Goal: Task Accomplishment & Management: Complete application form

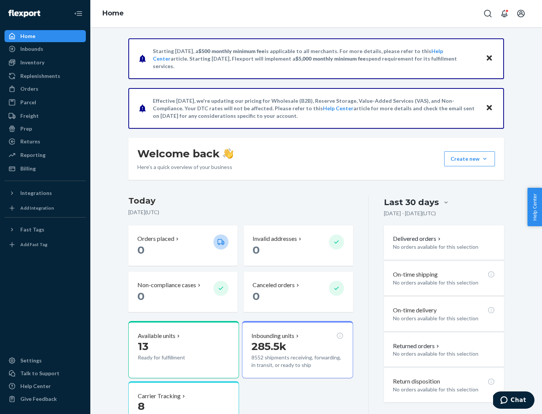
click at [485, 159] on button "Create new Create new inbound Create new order Create new product" at bounding box center [469, 158] width 51 height 15
click at [45, 49] on div "Inbounds" at bounding box center [45, 49] width 80 height 11
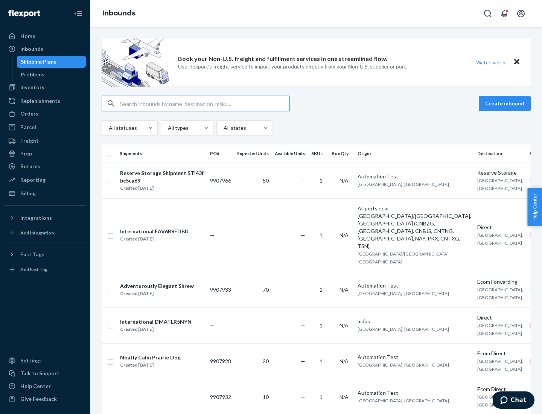
click at [506, 104] on button "Create inbound" at bounding box center [505, 103] width 52 height 15
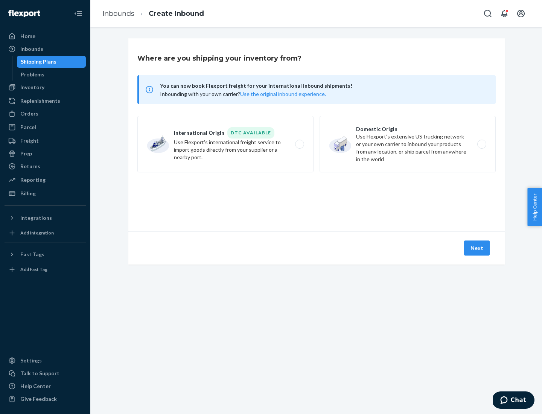
click at [408, 144] on label "Domestic Origin Use Flexport’s extensive US trucking network or your own carrie…" at bounding box center [408, 144] width 176 height 56
click at [482, 144] on input "Domestic Origin Use Flexport’s extensive US trucking network or your own carrie…" at bounding box center [484, 144] width 5 height 5
radio input "true"
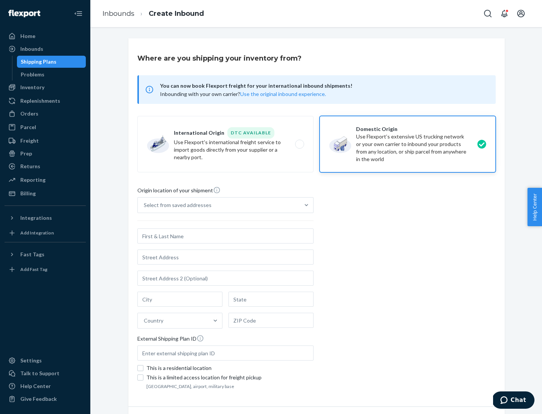
click at [176, 205] on div "Select from saved addresses" at bounding box center [178, 205] width 68 height 8
click at [145, 205] on input "Select from saved addresses" at bounding box center [144, 205] width 1 height 8
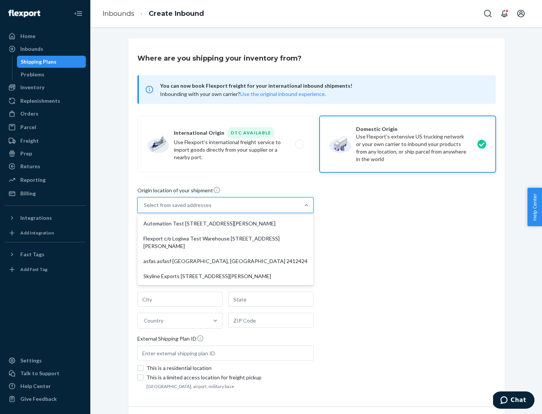
scroll to position [3, 0]
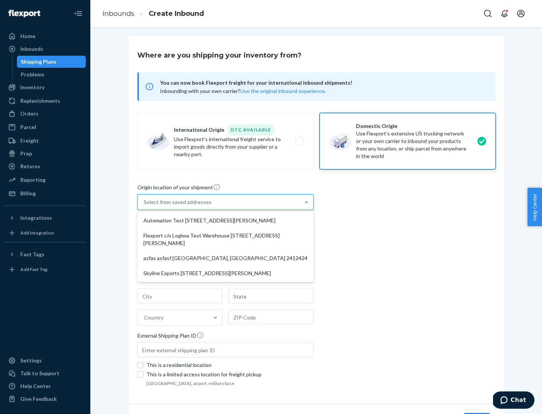
click at [226, 221] on div "Automation Test [STREET_ADDRESS][PERSON_NAME]" at bounding box center [225, 220] width 173 height 15
click at [145, 206] on input "option Automation Test [STREET_ADDRESS][PERSON_NAME] focused, 1 of 4. 4 results…" at bounding box center [144, 202] width 1 height 8
type input "Automation Test"
type input "9th Floor"
type input "[GEOGRAPHIC_DATA]"
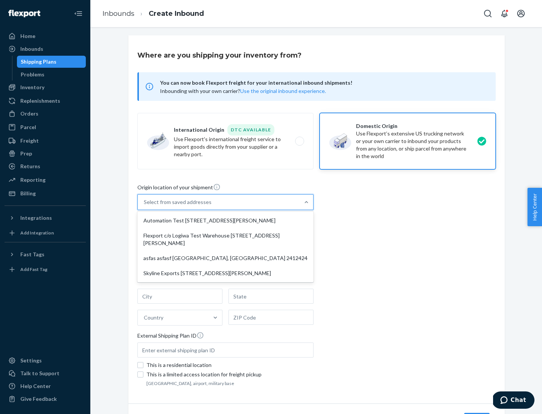
type input "CA"
type input "94104"
type input "[STREET_ADDRESS][PERSON_NAME]"
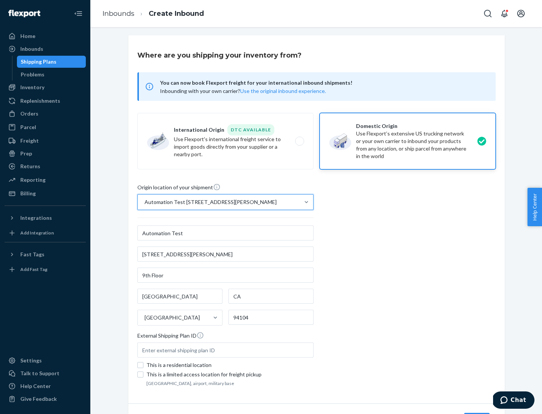
scroll to position [44, 0]
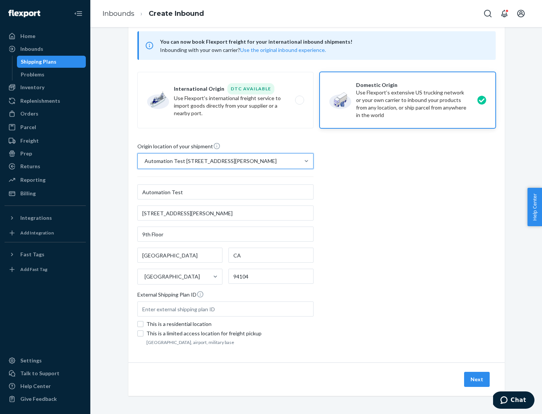
click at [477, 380] on button "Next" at bounding box center [477, 379] width 26 height 15
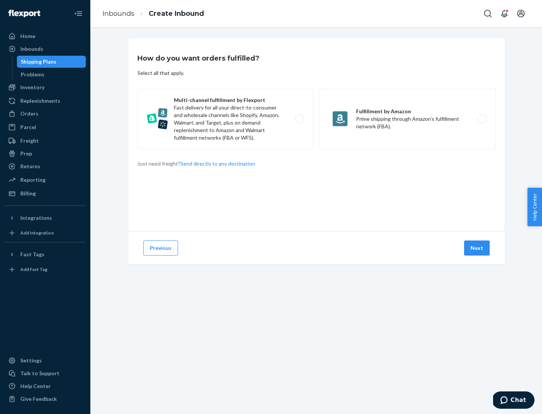
click at [226, 119] on label "Multi-channel fulfillment by Flexport Fast delivery for all your direct-to-cons…" at bounding box center [225, 119] width 176 height 60
click at [299, 119] on input "Multi-channel fulfillment by Flexport Fast delivery for all your direct-to-cons…" at bounding box center [301, 119] width 5 height 5
radio input "true"
click at [477, 248] on button "Next" at bounding box center [477, 248] width 26 height 15
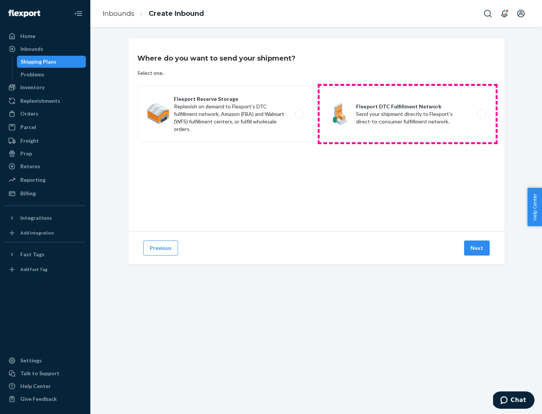
click at [408, 114] on label "Flexport DTC Fulfillment Network Send your shipment directly to Flexport's dire…" at bounding box center [408, 114] width 176 height 56
click at [482, 114] on input "Flexport DTC Fulfillment Network Send your shipment directly to Flexport's dire…" at bounding box center [484, 114] width 5 height 5
radio input "true"
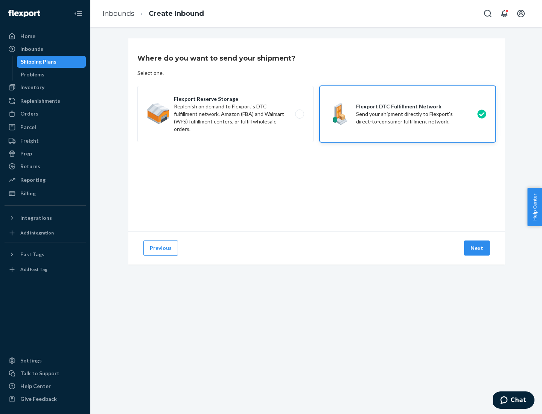
click at [477, 248] on button "Next" at bounding box center [477, 248] width 26 height 15
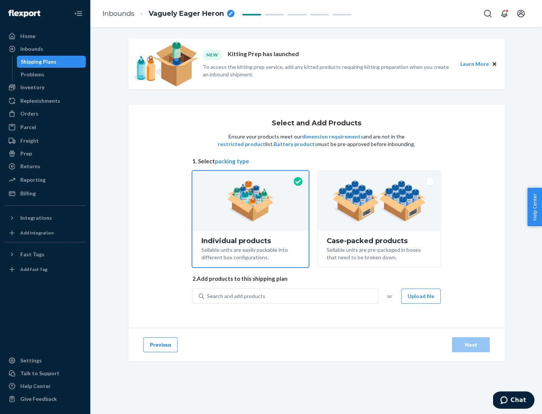
click at [380, 201] on img at bounding box center [379, 200] width 94 height 41
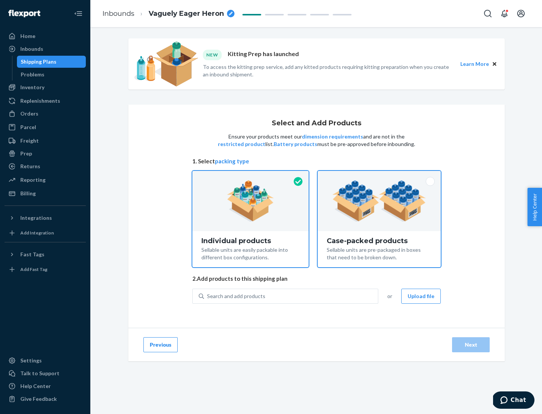
click at [380, 176] on input "Case-packed products Sellable units are pre-packaged in boxes that need to be b…" at bounding box center [379, 173] width 5 height 5
radio input "true"
radio input "false"
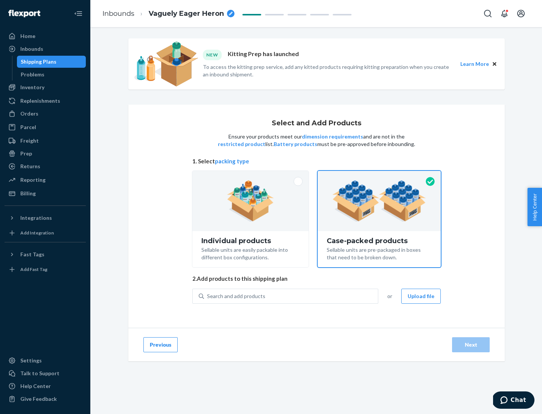
click at [291, 296] on div "Search and add products" at bounding box center [291, 297] width 174 height 14
click at [208, 296] on input "Search and add products" at bounding box center [207, 297] width 1 height 8
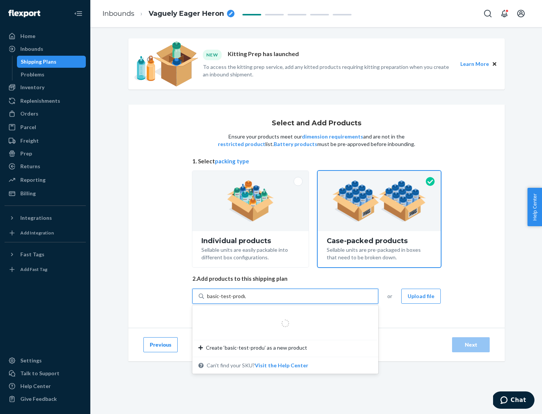
type input "basic-test-product-1"
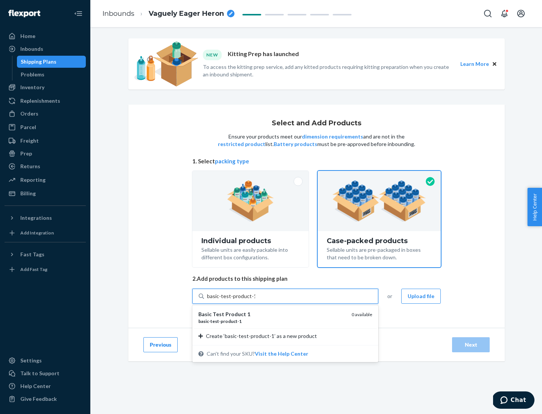
click at [272, 321] on div "basic - test - product - 1" at bounding box center [271, 321] width 147 height 6
click at [255, 300] on input "basic-test-product-1" at bounding box center [231, 297] width 48 height 8
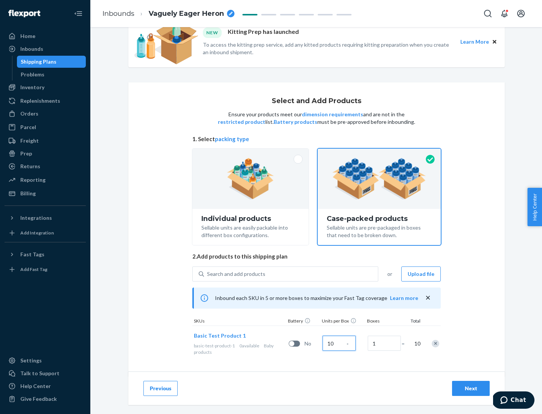
scroll to position [27, 0]
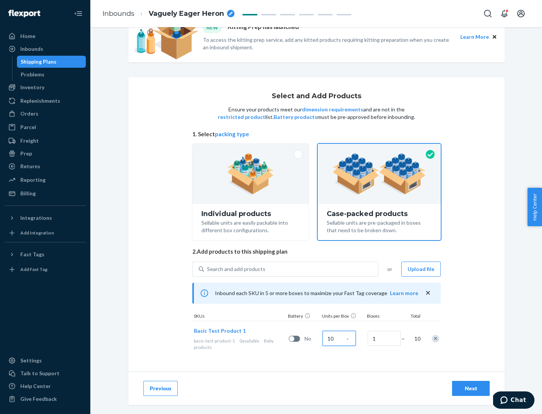
type input "10"
type input "7"
click at [471, 389] on div "Next" at bounding box center [471, 389] width 25 height 8
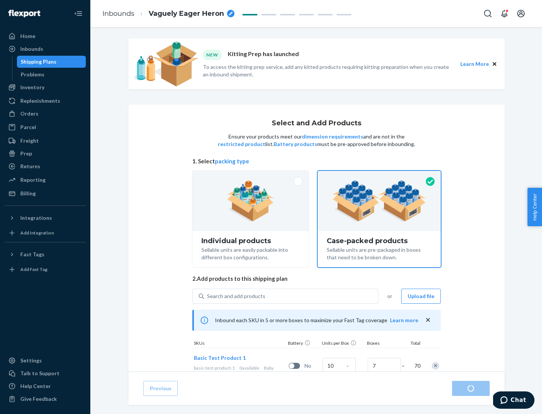
radio input "true"
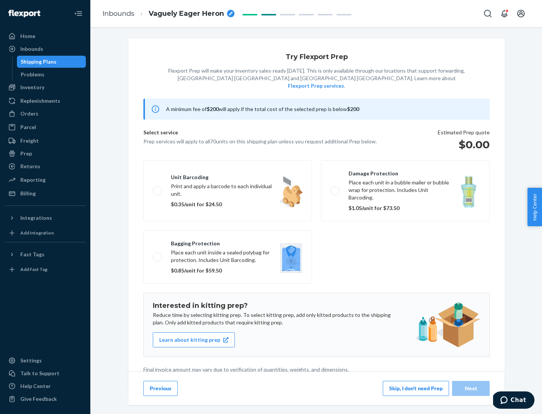
scroll to position [2, 0]
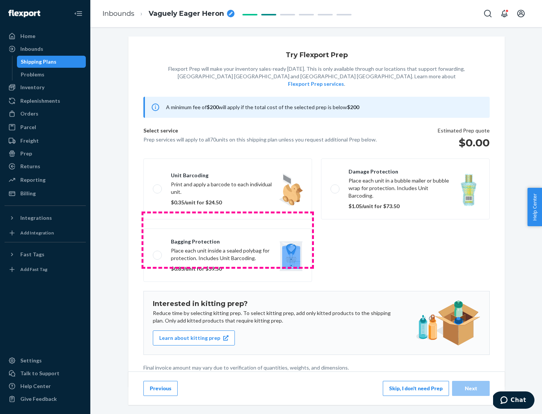
click at [228, 240] on label "Bagging protection Place each unit inside a sealed polybag for protection. Incl…" at bounding box center [227, 255] width 169 height 53
click at [158, 253] on input "Bagging protection Place each unit inside a sealed polybag for protection. Incl…" at bounding box center [155, 255] width 5 height 5
checkbox input "true"
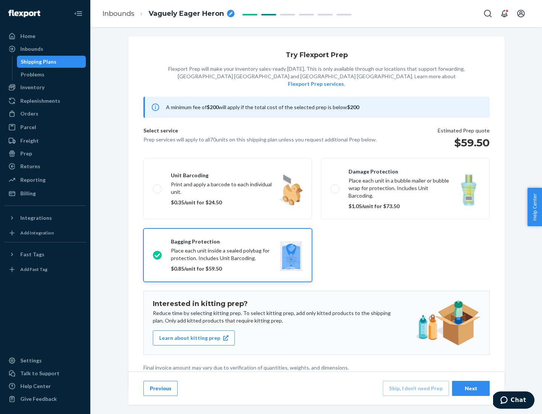
click at [471, 388] on div "Next" at bounding box center [471, 389] width 25 height 8
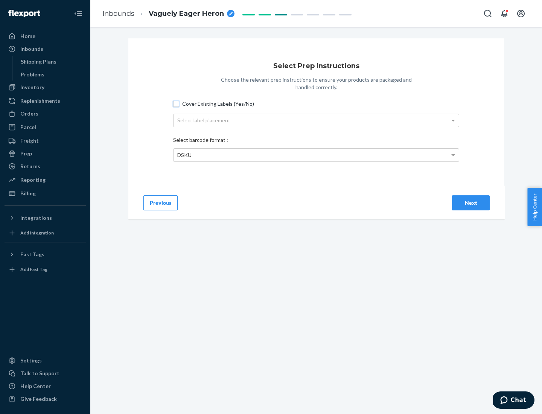
click at [176, 104] on input "Cover Existing Labels (Yes/No)" at bounding box center [176, 104] width 6 height 6
checkbox input "true"
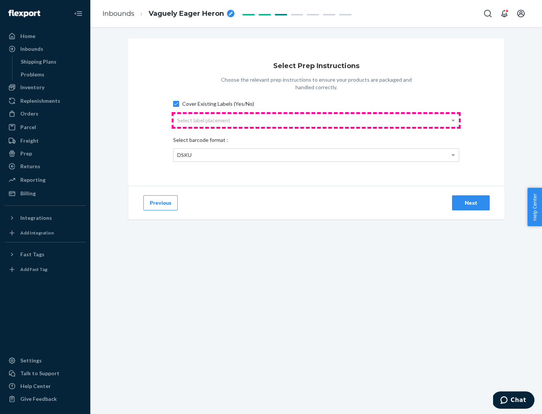
click at [316, 120] on div "Select label placement" at bounding box center [316, 120] width 285 height 13
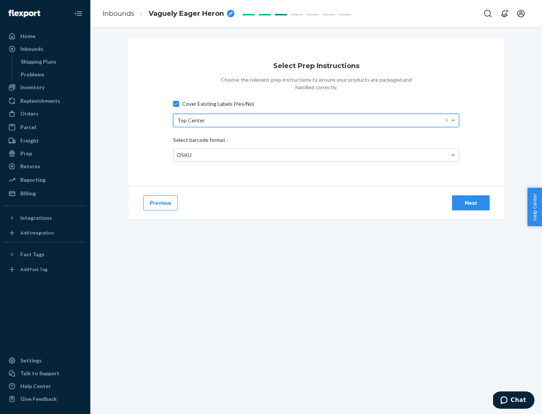
click at [316, 155] on div "DSKU" at bounding box center [316, 155] width 285 height 13
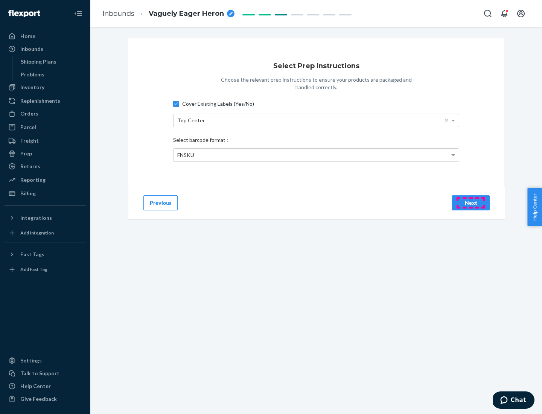
click at [471, 203] on div "Next" at bounding box center [471, 203] width 25 height 8
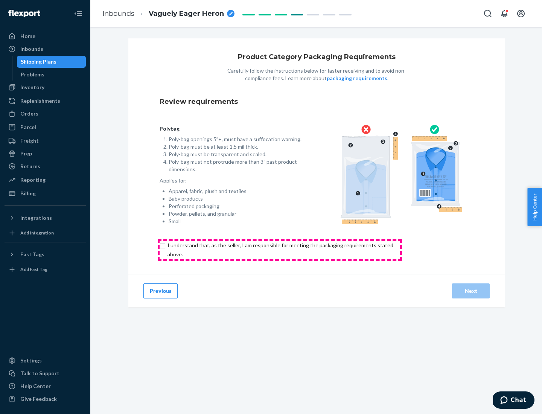
click at [280, 250] on input "checkbox" at bounding box center [285, 250] width 250 height 18
checkbox input "true"
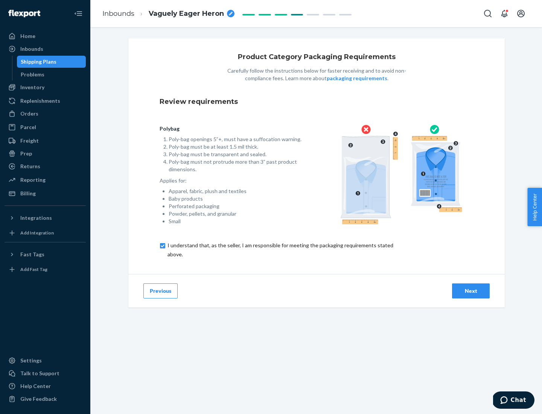
click at [471, 291] on div "Next" at bounding box center [471, 291] width 25 height 8
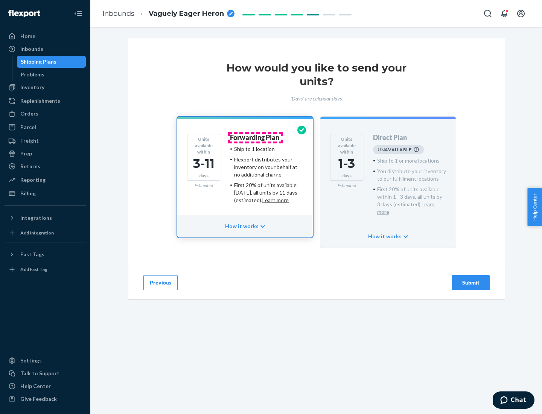
click at [255, 137] on h4 "Forwarding Plan" at bounding box center [254, 138] width 49 height 8
click at [471, 279] on div "Submit" at bounding box center [471, 283] width 25 height 8
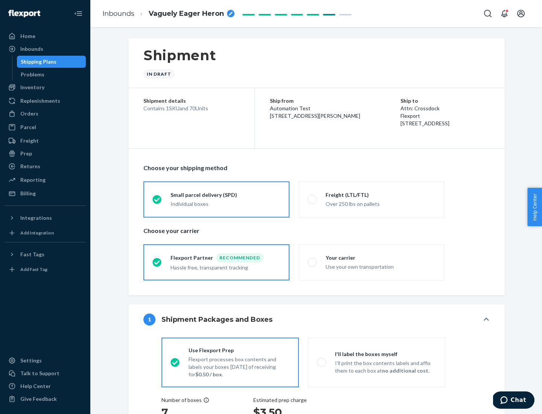
radio input "true"
radio input "false"
radio input "true"
radio input "false"
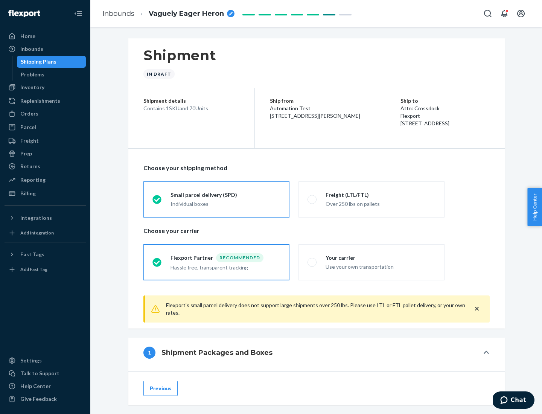
click at [372, 199] on div "Over 250 lbs on pallets" at bounding box center [381, 203] width 110 height 9
click at [313, 199] on input "Freight (LTL/FTL) Over 250 lbs on pallets" at bounding box center [310, 199] width 5 height 5
radio input "true"
radio input "false"
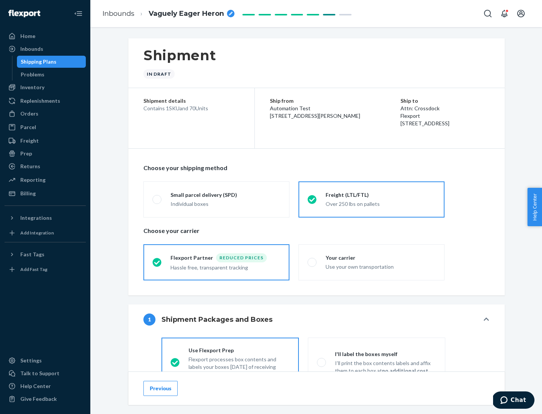
scroll to position [42, 0]
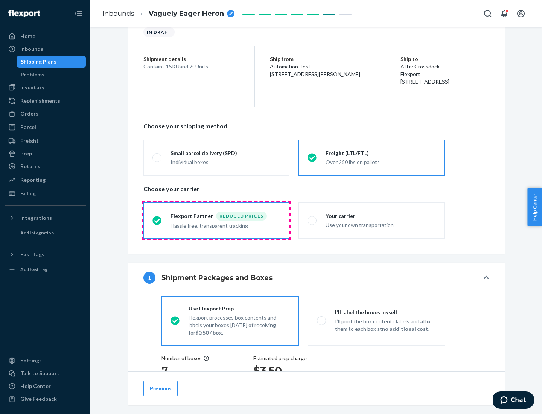
click at [217, 221] on div "Hassle free, transparent tracking" at bounding box center [226, 225] width 110 height 9
click at [157, 220] on input "Flexport Partner Reduced prices Hassle free, transparent tracking" at bounding box center [154, 220] width 5 height 5
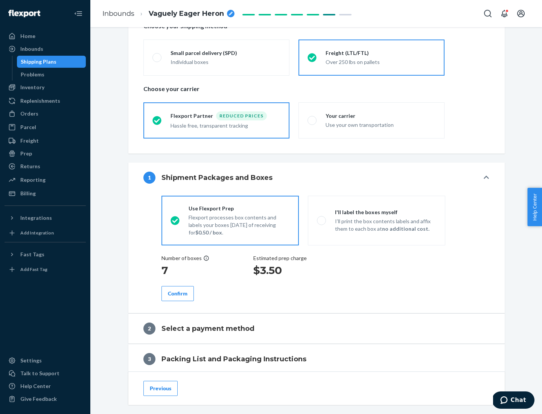
click at [377, 220] on p "I’ll print the box contents labels and affix them to each box at no additional …" at bounding box center [385, 225] width 101 height 15
click at [322, 220] on input "I'll label the boxes myself I’ll print the box contents labels and affix them t…" at bounding box center [319, 220] width 5 height 5
radio input "true"
radio input "false"
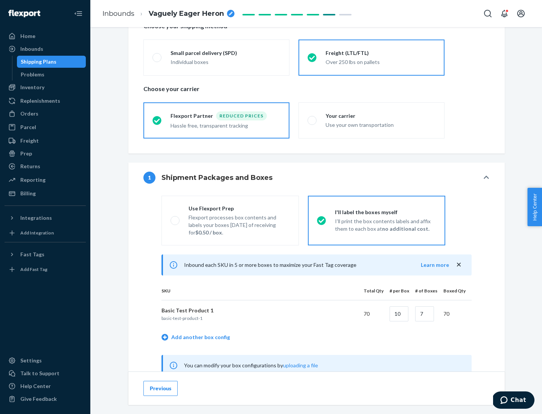
scroll to position [235, 0]
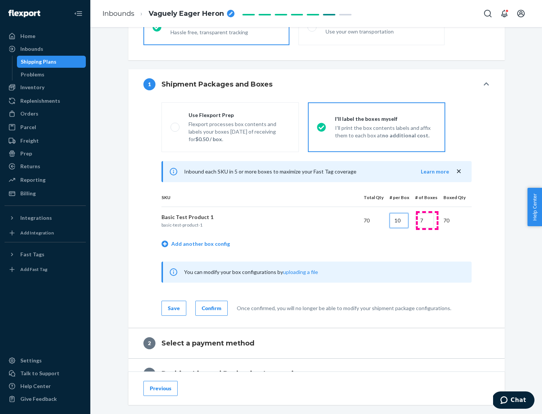
type input "10"
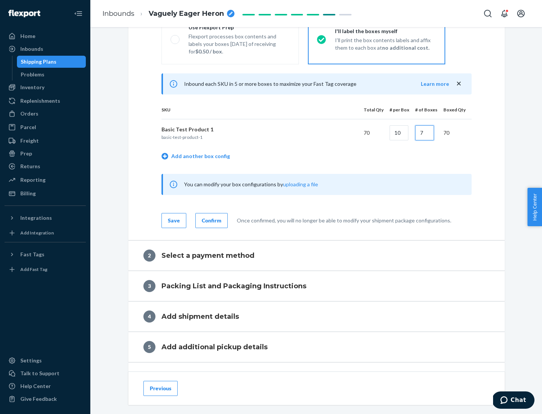
type input "7"
click at [210, 220] on div "Confirm" at bounding box center [212, 221] width 20 height 8
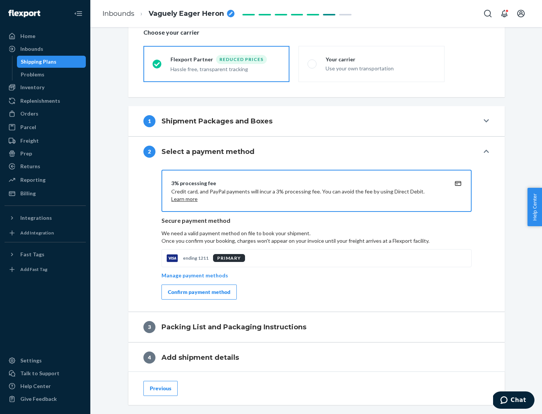
scroll to position [270, 0]
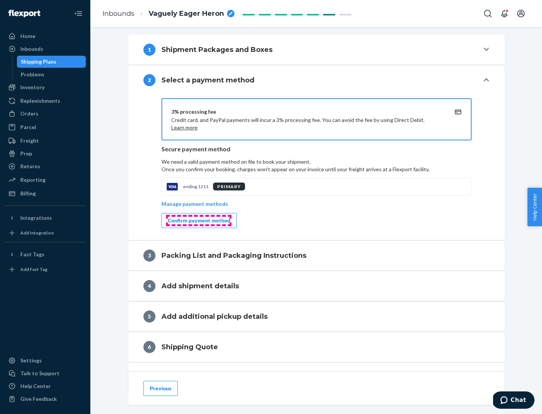
click at [198, 221] on div "Confirm payment method" at bounding box center [199, 221] width 63 height 8
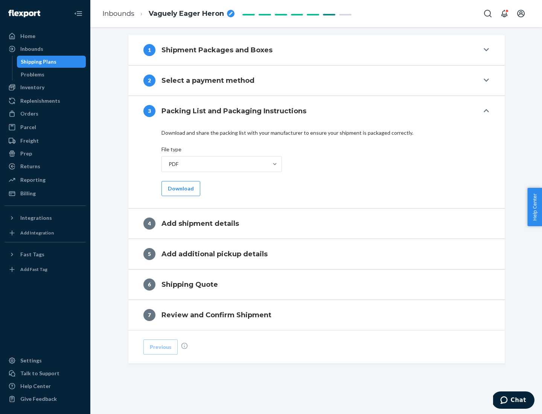
scroll to position [238, 0]
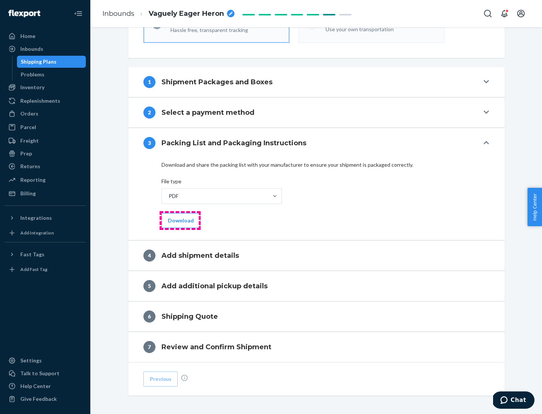
click at [180, 220] on button "Download" at bounding box center [181, 220] width 39 height 15
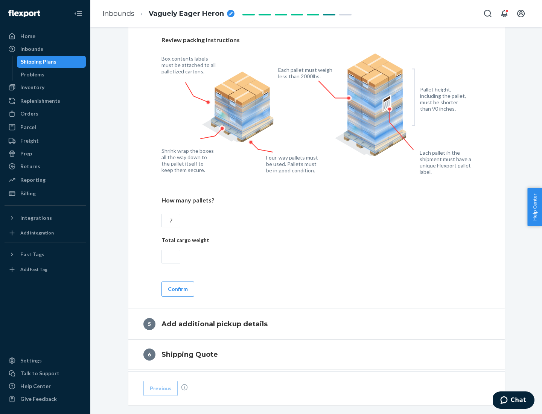
scroll to position [489, 0]
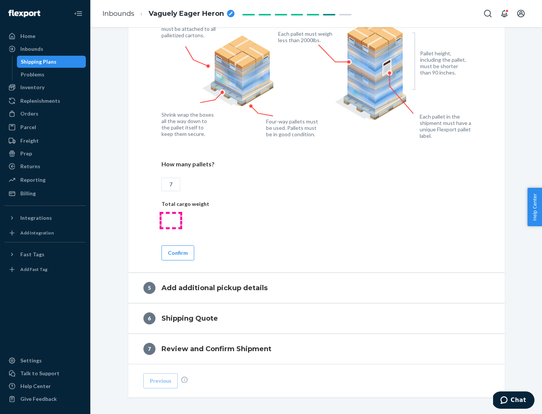
type input "7"
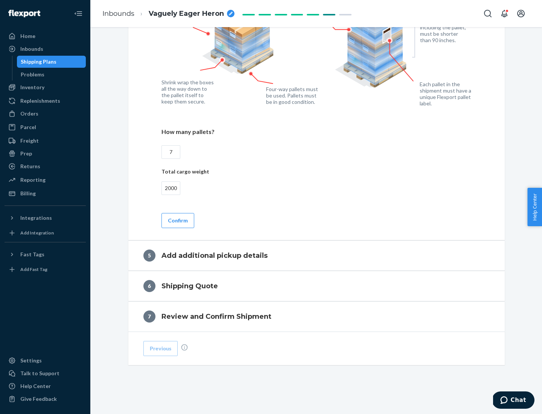
type input "2000"
click at [177, 220] on button "Confirm" at bounding box center [178, 220] width 33 height 15
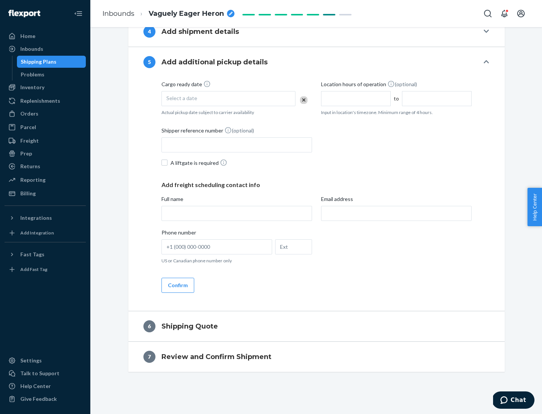
scroll to position [258, 0]
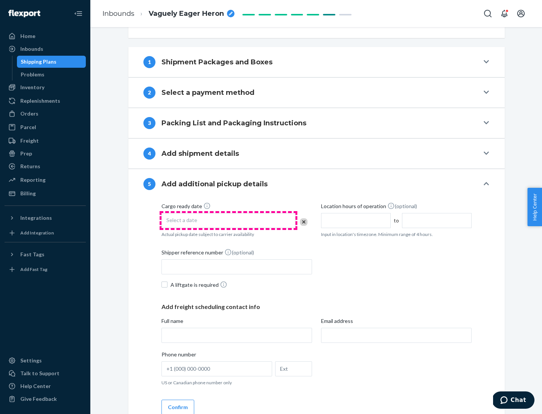
click at [229, 220] on div "Select a date" at bounding box center [229, 220] width 134 height 15
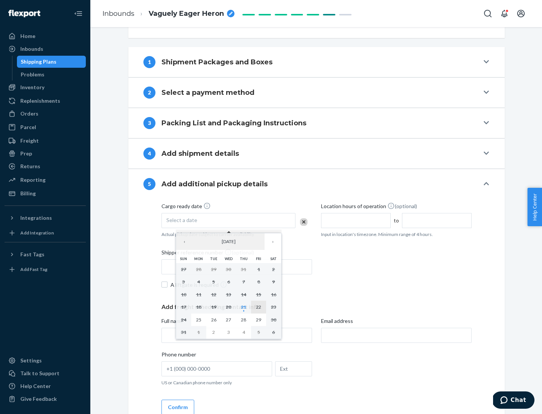
click at [259, 307] on abbr "22" at bounding box center [258, 307] width 5 height 6
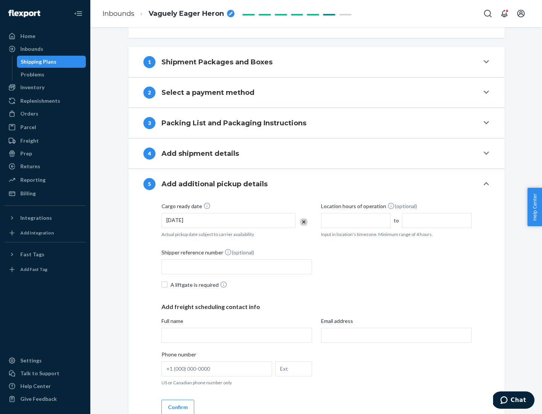
scroll to position [372, 0]
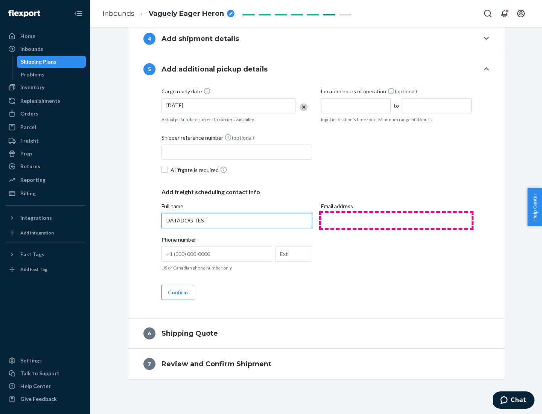
type input "DATADOG TEST"
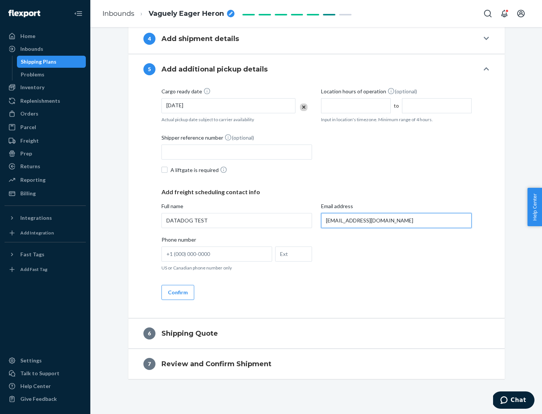
scroll to position [380, 0]
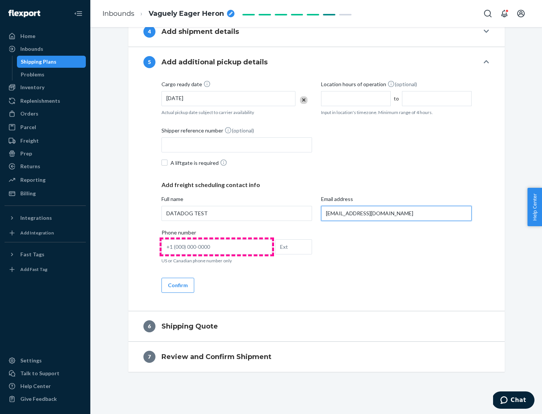
type input "[EMAIL_ADDRESS][DOMAIN_NAME]"
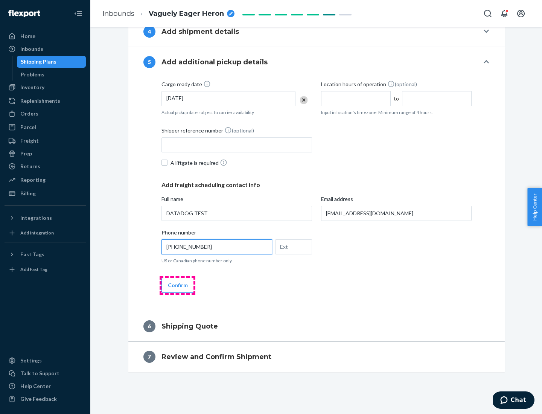
type input "[PHONE_NUMBER]"
click at [177, 285] on button "Confirm" at bounding box center [178, 285] width 33 height 15
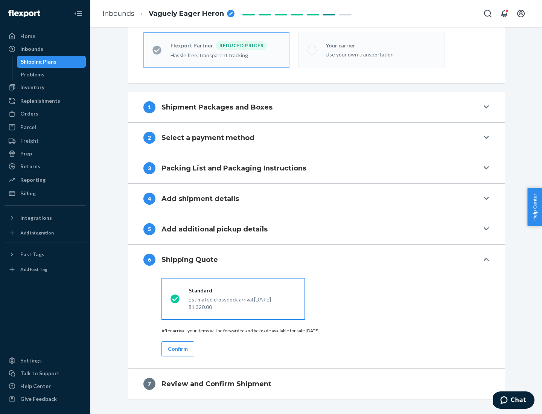
scroll to position [239, 0]
